Goal: Transaction & Acquisition: Purchase product/service

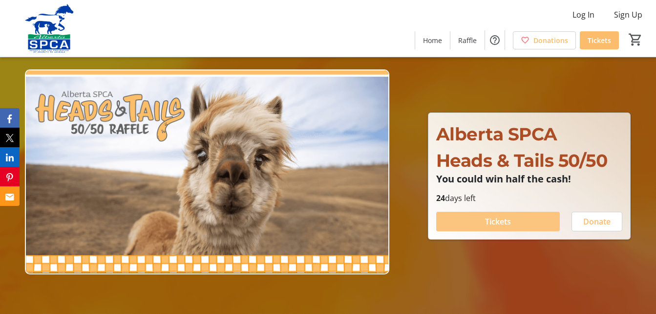
click at [498, 222] on span "Tickets" at bounding box center [498, 221] width 26 height 12
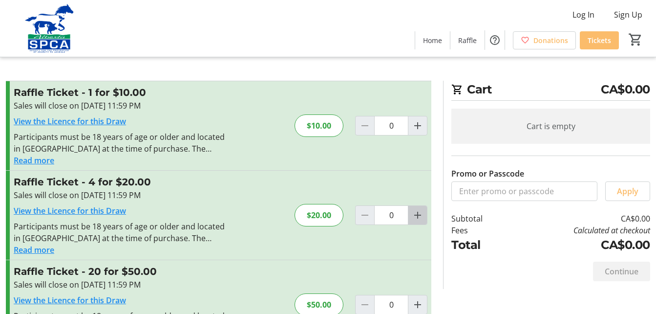
click at [417, 215] on mat-icon "Increment by one" at bounding box center [418, 215] width 12 height 12
type input "1"
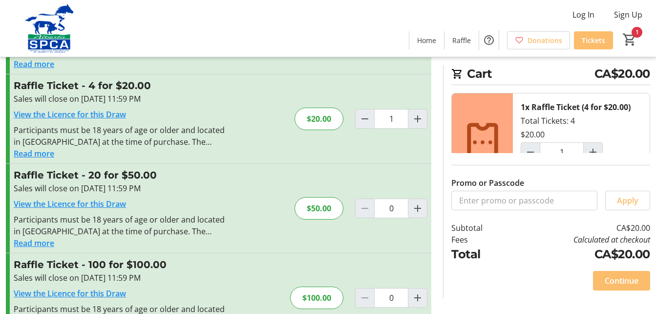
scroll to position [98, 0]
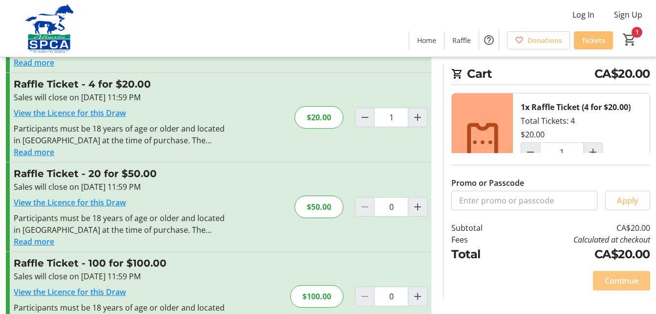
click at [614, 278] on span "Continue" at bounding box center [622, 281] width 34 height 12
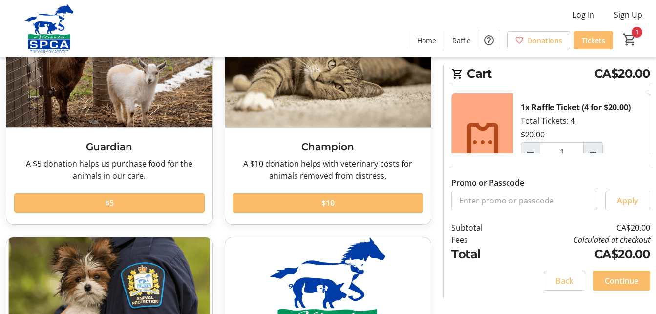
scroll to position [147, 0]
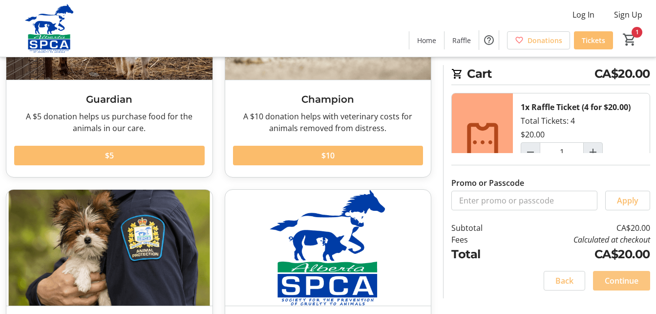
click at [619, 280] on span "Continue" at bounding box center [622, 281] width 34 height 12
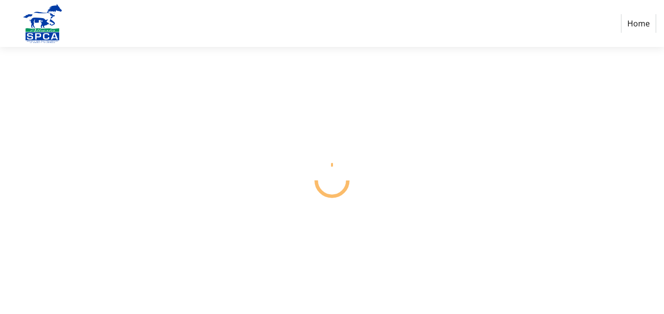
select select "CA"
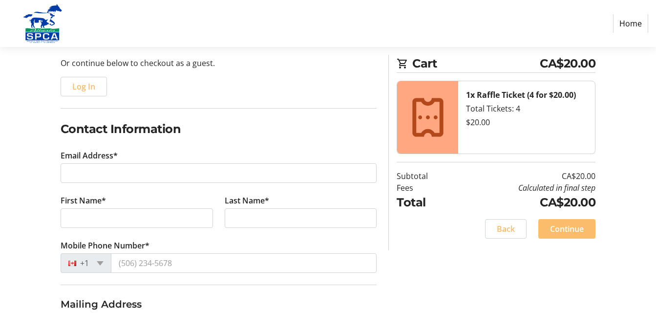
scroll to position [98, 0]
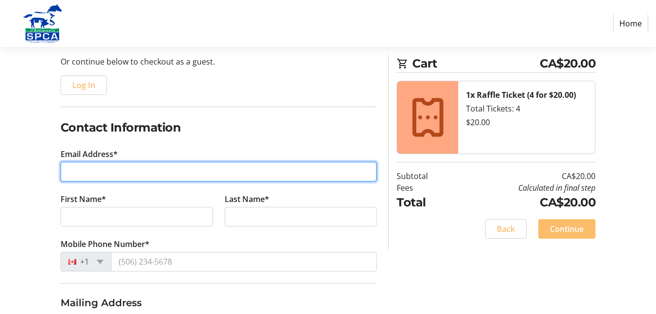
click at [87, 172] on input "Email Address*" at bounding box center [219, 172] width 317 height 20
type input "[EMAIL_ADDRESS][PERSON_NAME][DOMAIN_NAME]"
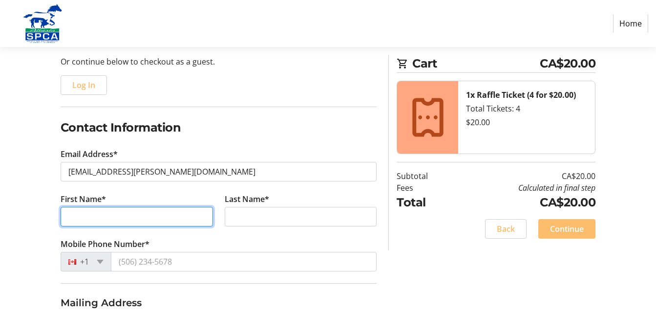
type input "[PERSON_NAME]"
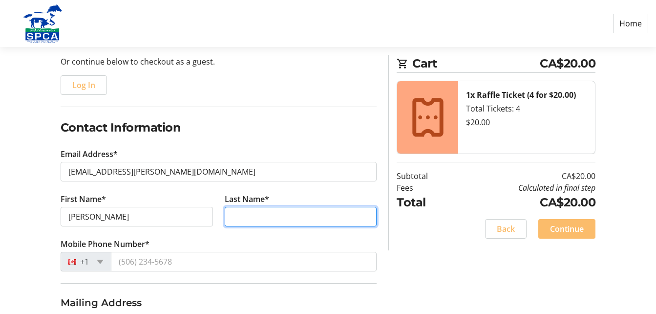
type input "[PERSON_NAME]"
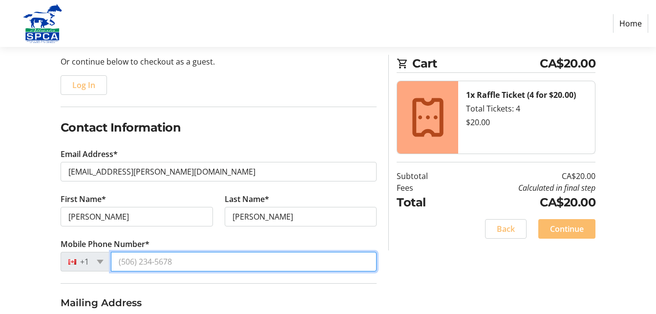
type input "[PHONE_NUMBER]"
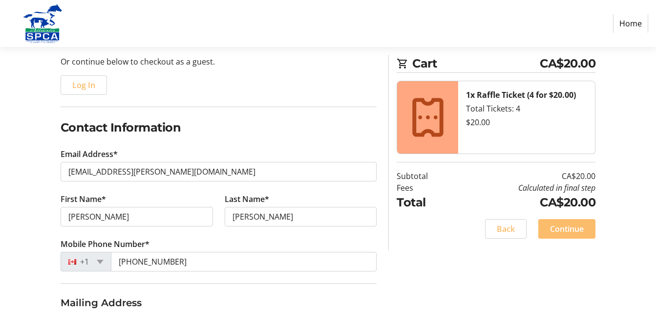
type input "[STREET_ADDRESS]"
type input "[GEOGRAPHIC_DATA]"
select select "AB"
type input "T2Y 2V9"
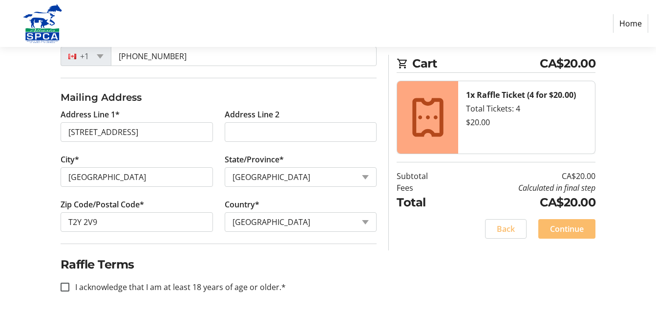
scroll to position [305, 0]
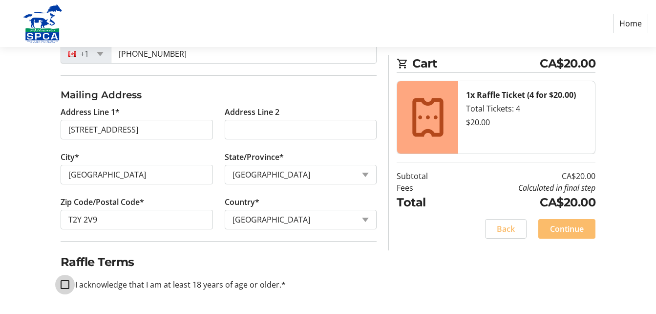
click at [66, 281] on input "I acknowledge that I am at least 18 years of age or older.*" at bounding box center [65, 284] width 9 height 9
checkbox input "true"
click at [558, 230] on span "Continue" at bounding box center [567, 229] width 34 height 12
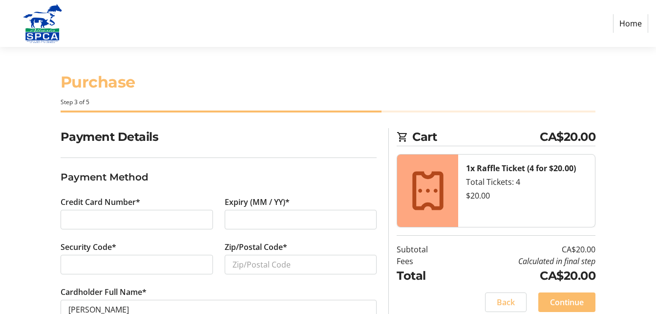
scroll to position [29, 0]
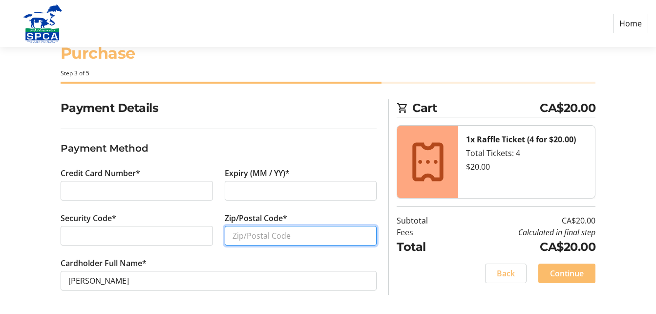
click at [236, 233] on input "Zip/Postal Code*" at bounding box center [301, 236] width 152 height 20
type input "T2Y 2V9"
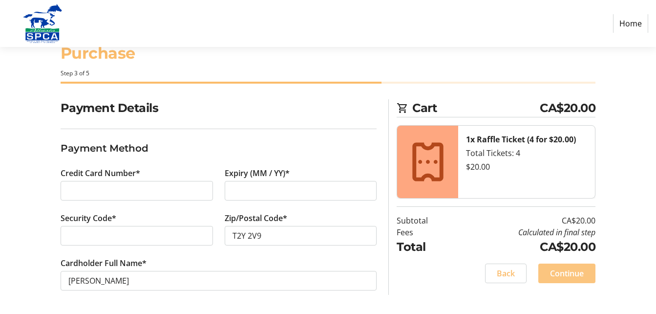
click at [568, 274] on span "Continue" at bounding box center [567, 273] width 34 height 12
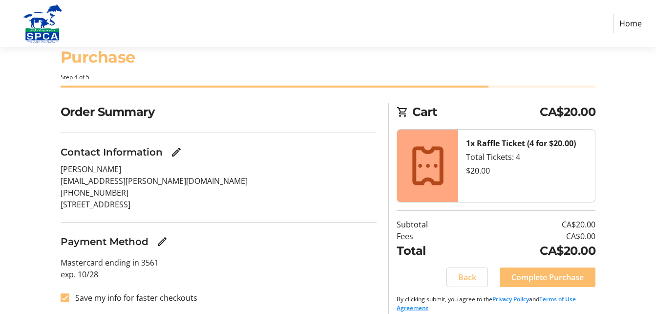
scroll to position [35, 0]
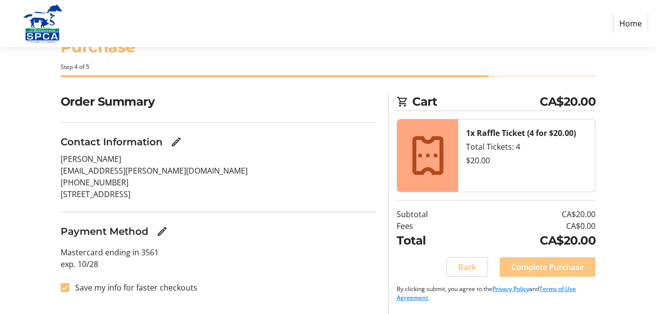
click at [548, 268] on span "Complete Purchase" at bounding box center [548, 267] width 72 height 12
